Goal: Task Accomplishment & Management: Use online tool/utility

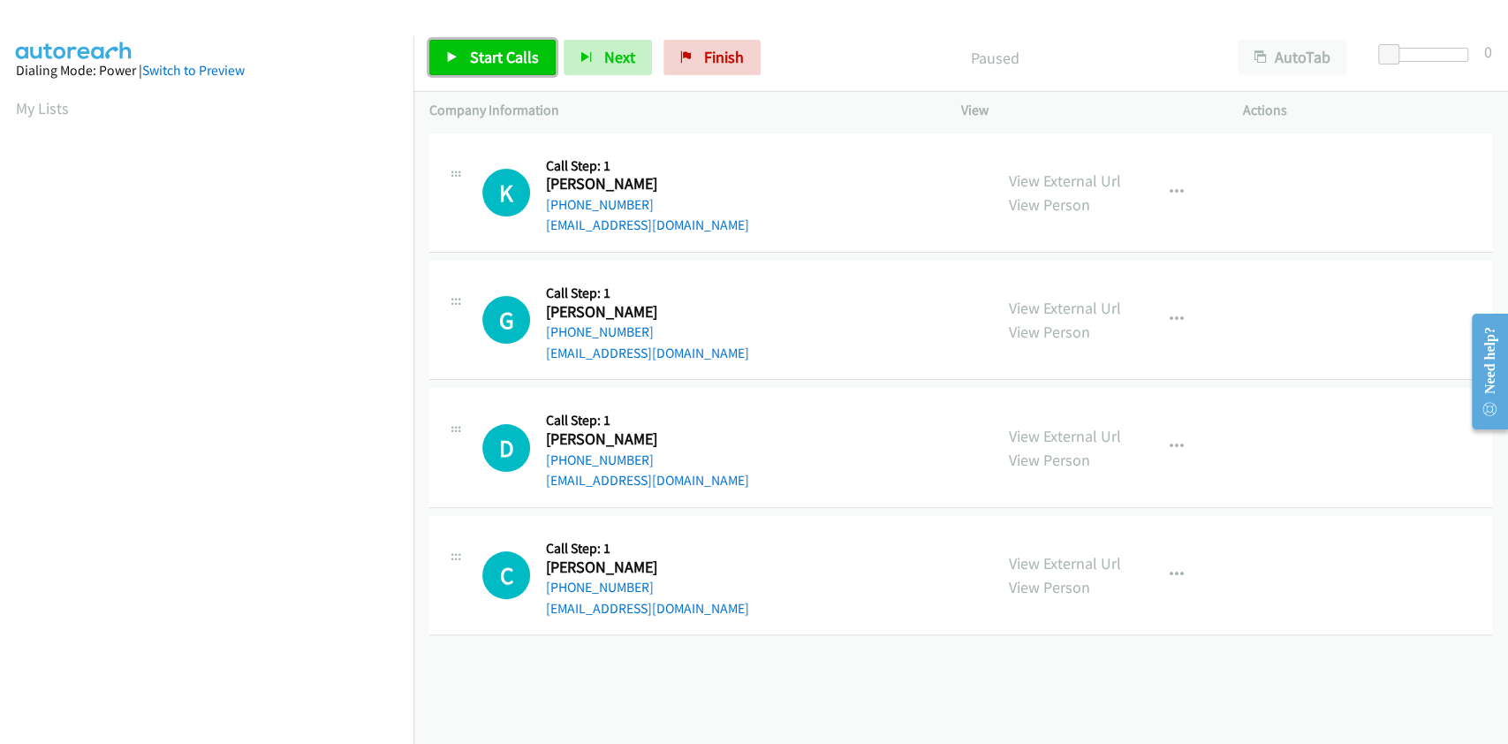
click at [487, 59] on span "Start Calls" at bounding box center [504, 57] width 69 height 20
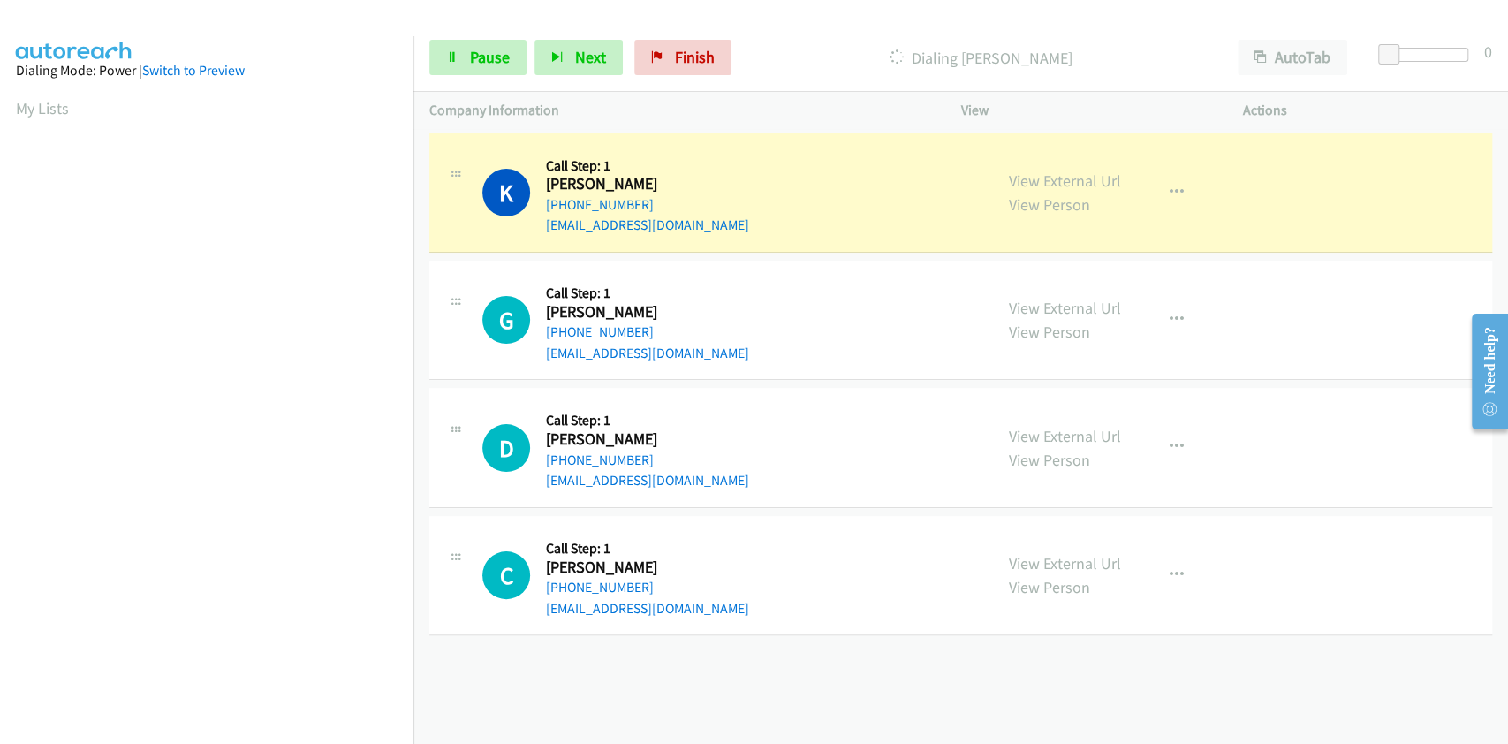
scroll to position [252, 0]
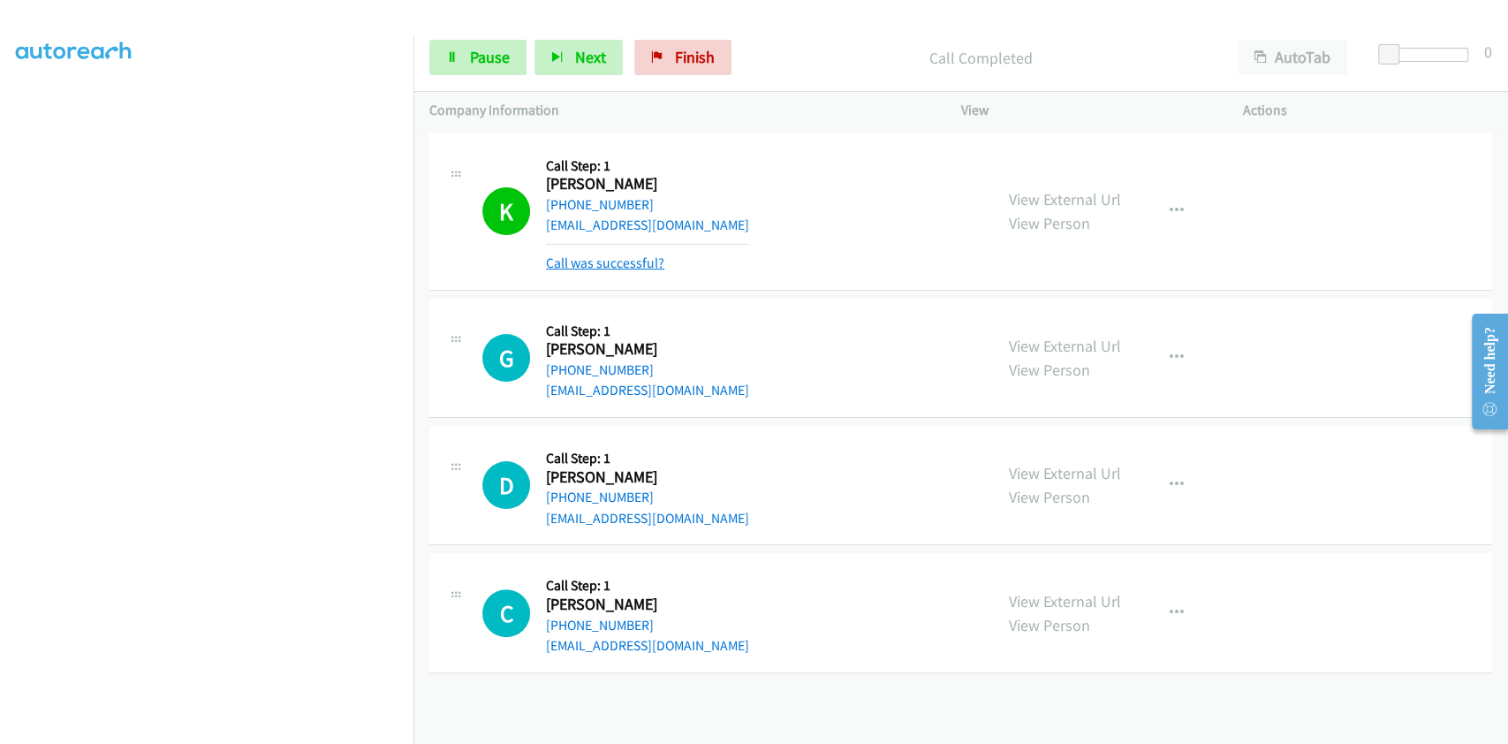
click at [613, 262] on link "Call was successful?" at bounding box center [605, 263] width 118 height 17
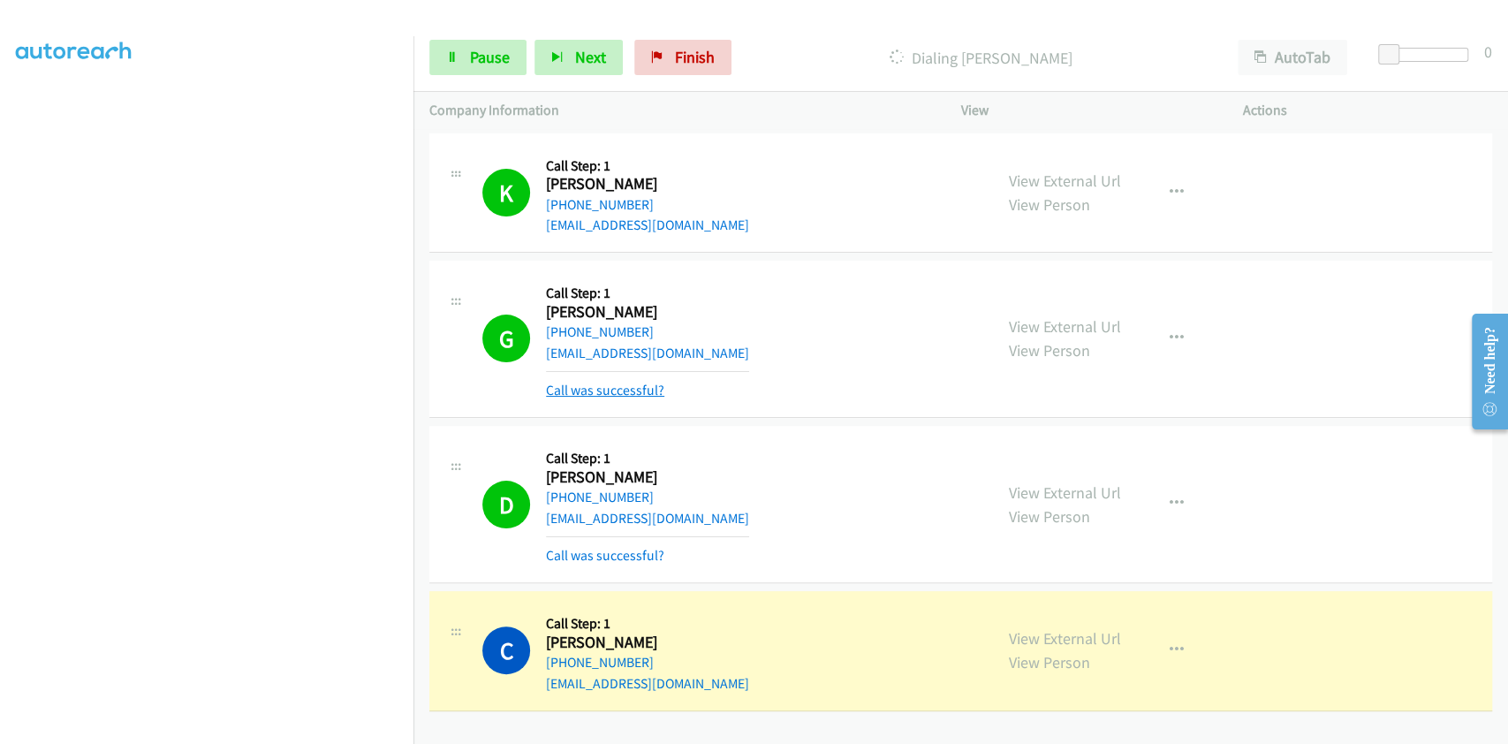
click at [629, 390] on link "Call was successful?" at bounding box center [605, 390] width 118 height 17
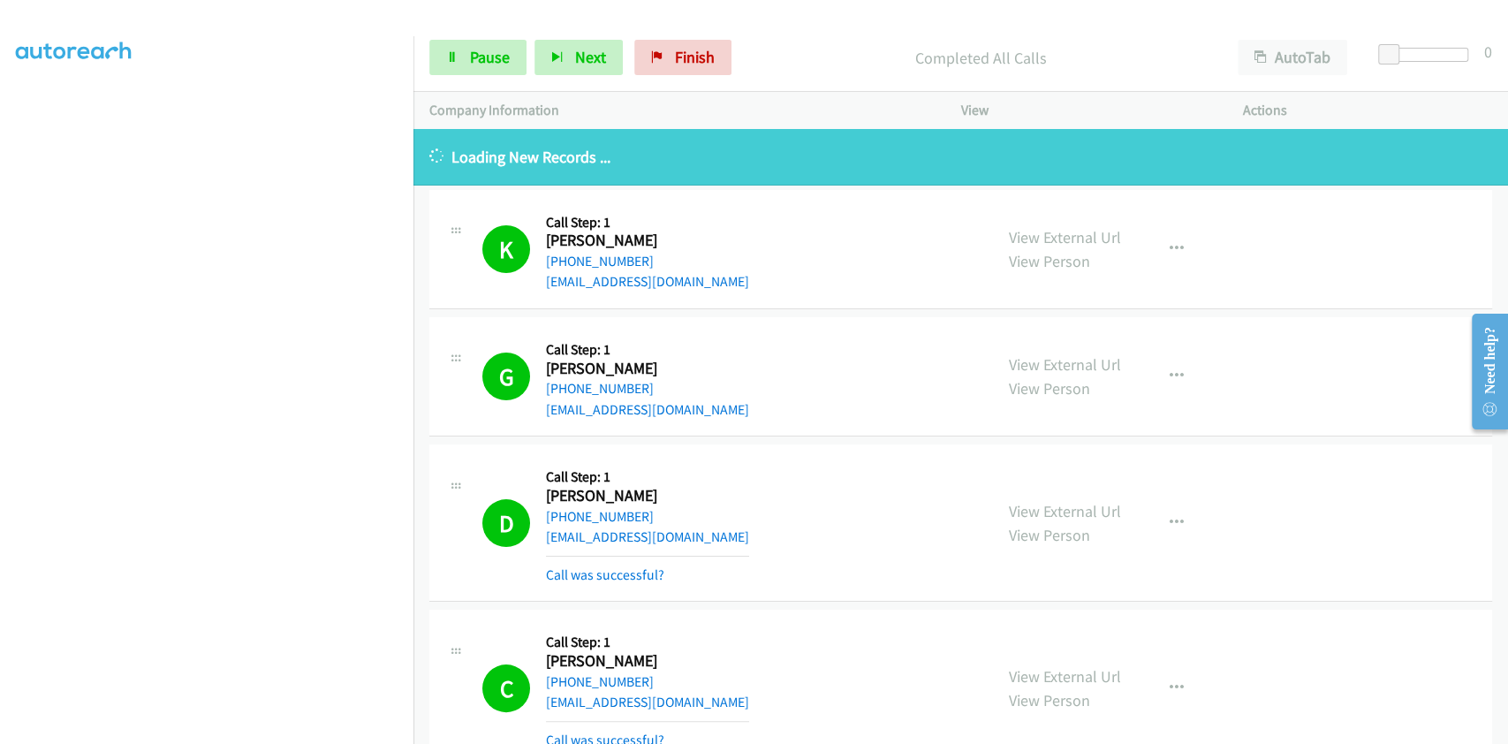
scroll to position [53, 0]
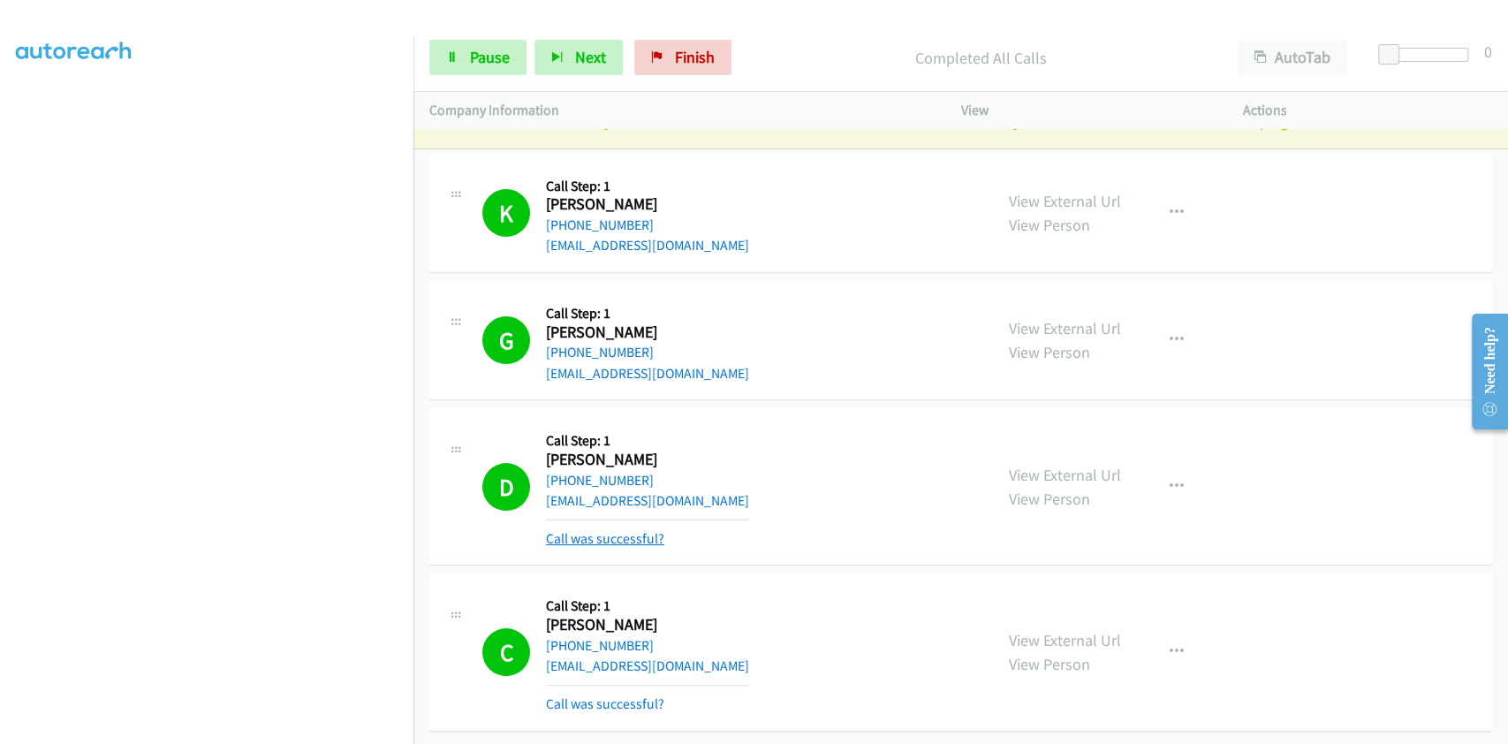
click at [642, 530] on link "Call was successful?" at bounding box center [605, 538] width 118 height 17
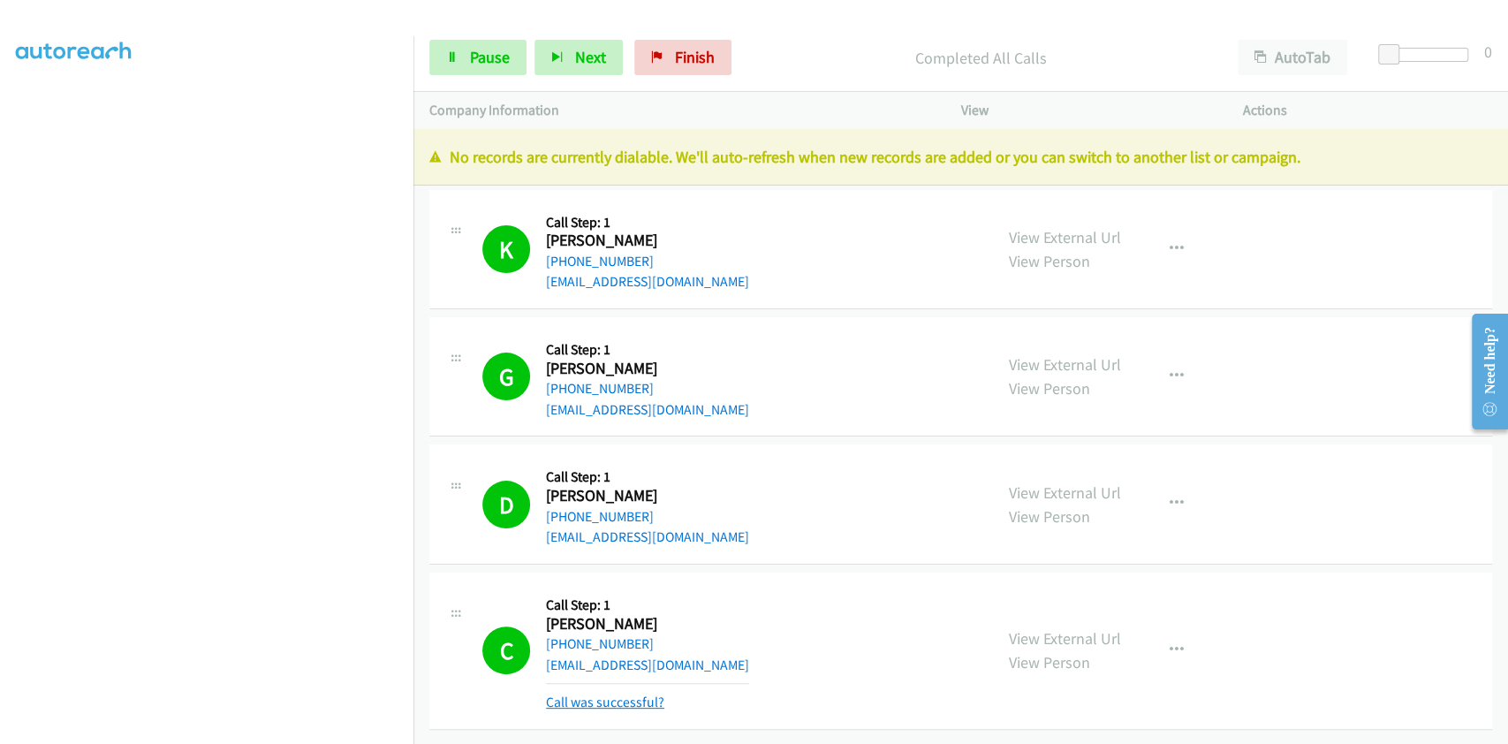
click at [654, 694] on link "Call was successful?" at bounding box center [605, 702] width 118 height 17
drag, startPoint x: 677, startPoint y: 60, endPoint x: 847, endPoint y: 74, distance: 170.3
click at [677, 60] on span "Finish" at bounding box center [695, 57] width 40 height 20
